Goal: Information Seeking & Learning: Learn about a topic

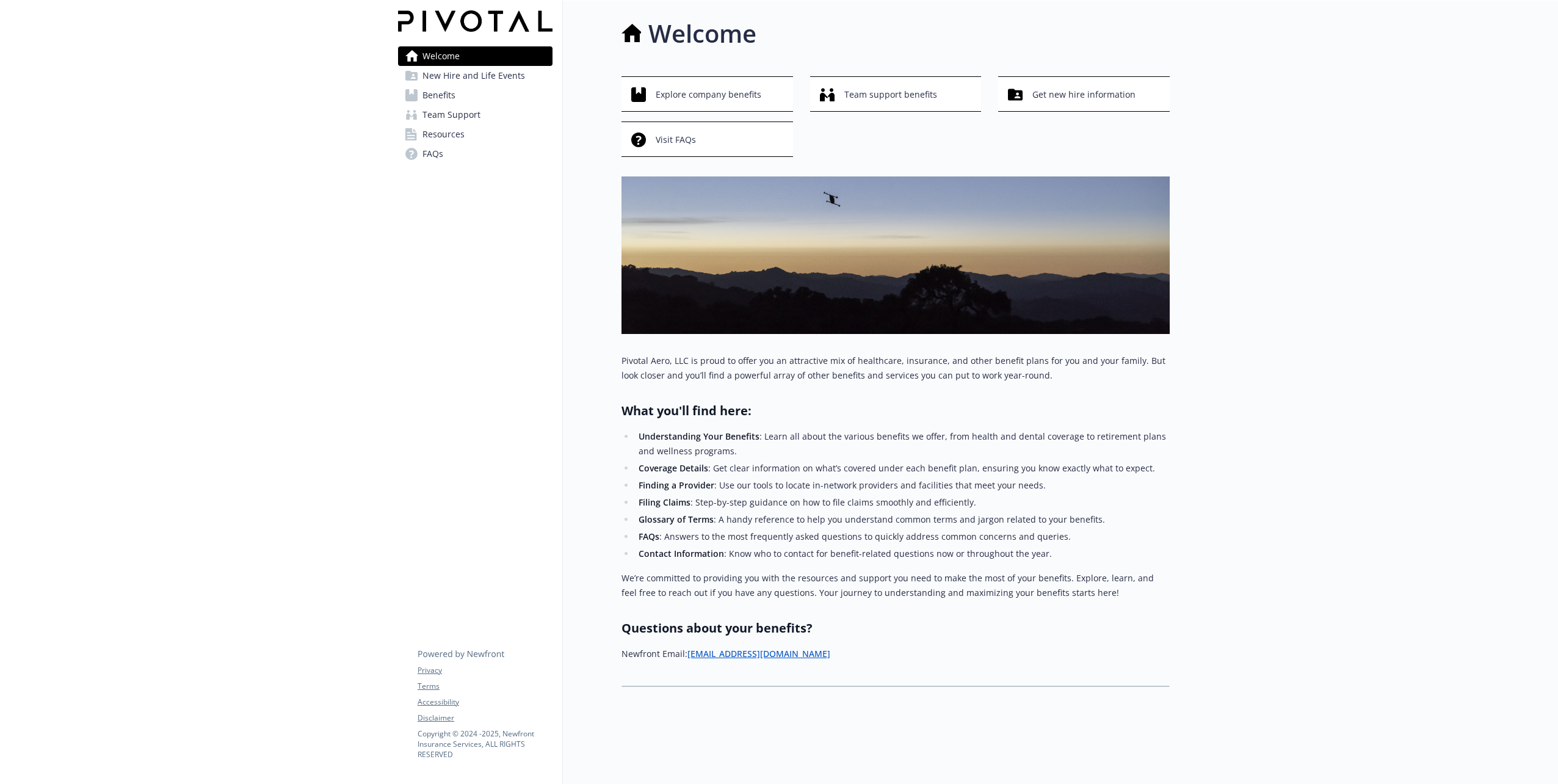
click at [459, 89] on link "Benefits" at bounding box center [475, 95] width 154 height 19
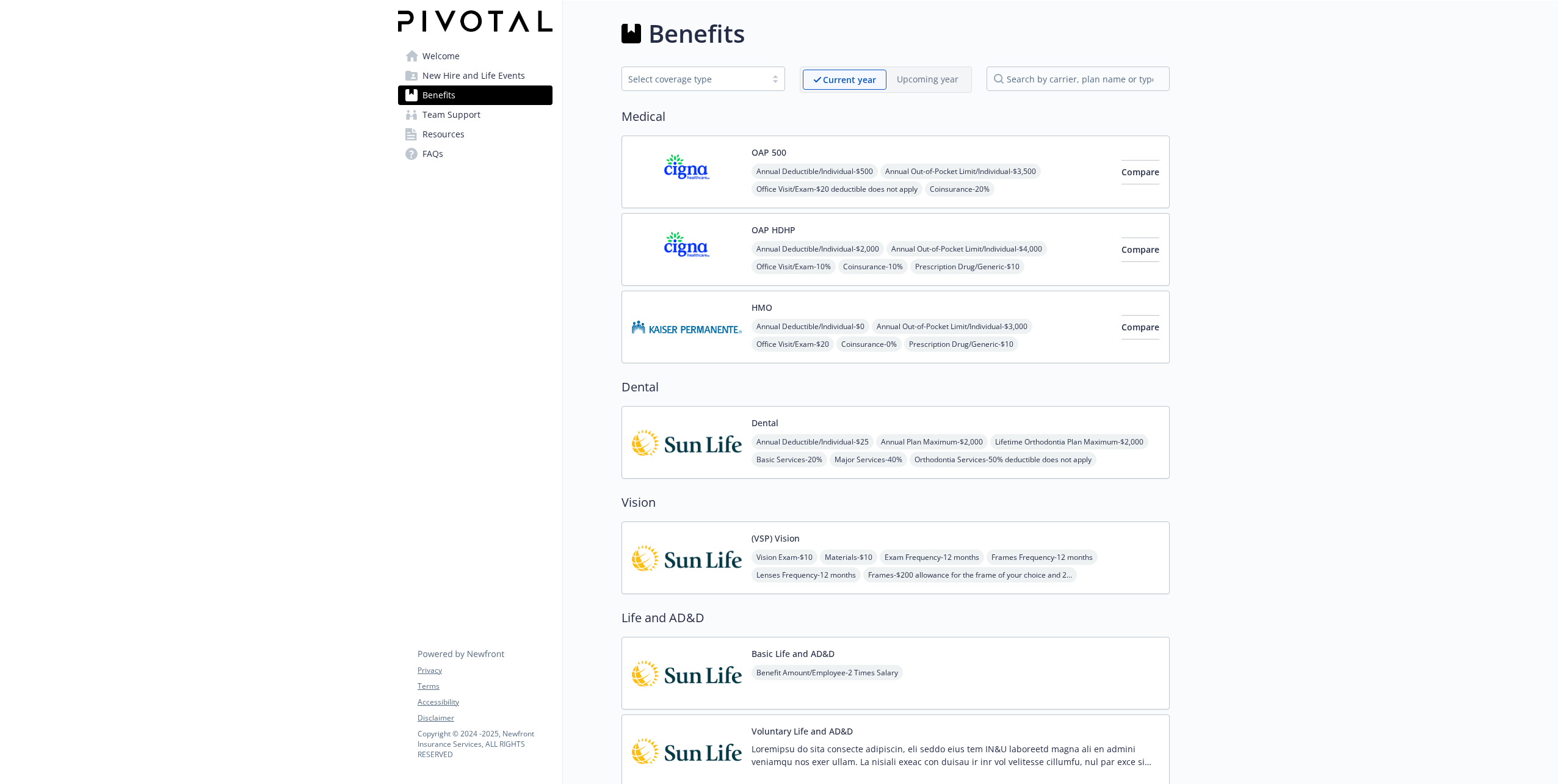
click at [435, 57] on span "Welcome" at bounding box center [441, 56] width 37 height 19
